Goal: Information Seeking & Learning: Learn about a topic

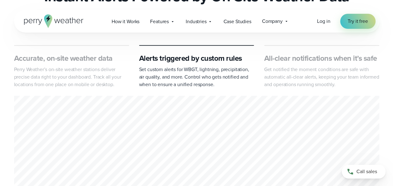
scroll to position [285, 0]
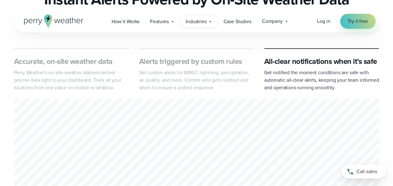
click at [208, 23] on div "Industries Featured Case Study How PGA of America is Prioritizing Golfer Safety…" at bounding box center [199, 21] width 38 height 13
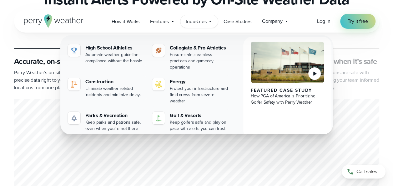
click at [28, 107] on div "1 of 3" at bounding box center [196, 162] width 365 height 127
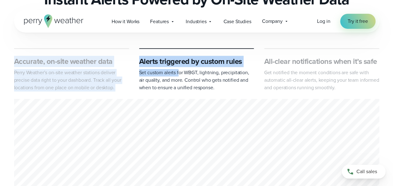
drag, startPoint x: 178, startPoint y: 100, endPoint x: 180, endPoint y: 69, distance: 31.1
click at [180, 69] on div "Accurate, on-site weather data Perry Weather’s on-site weather stations deliver…" at bounding box center [196, 137] width 365 height 178
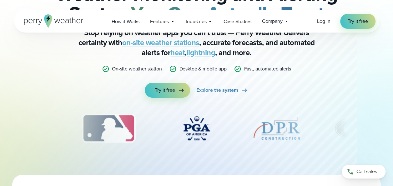
scroll to position [0, 0]
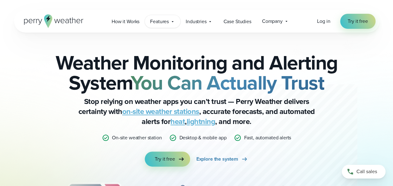
click at [169, 24] on span "Features" at bounding box center [159, 22] width 19 height 8
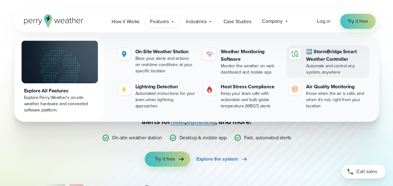
click at [329, 63] on div "Automate and control any system, anywhere" at bounding box center [336, 69] width 60 height 13
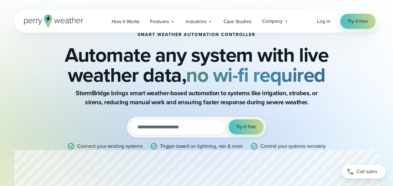
scroll to position [20, 0]
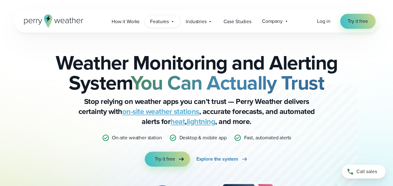
click at [166, 21] on span "Features" at bounding box center [159, 22] width 19 height 8
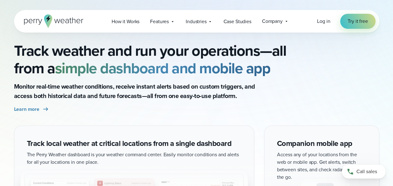
scroll to position [494, 0]
